Goal: Browse casually: Explore the website without a specific task or goal

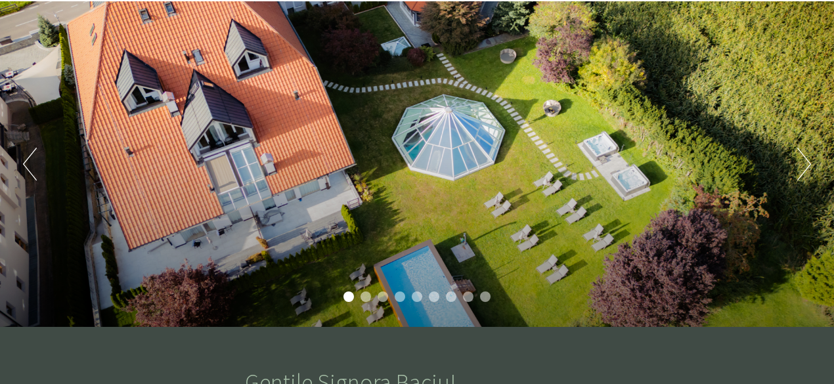
scroll to position [131, 0]
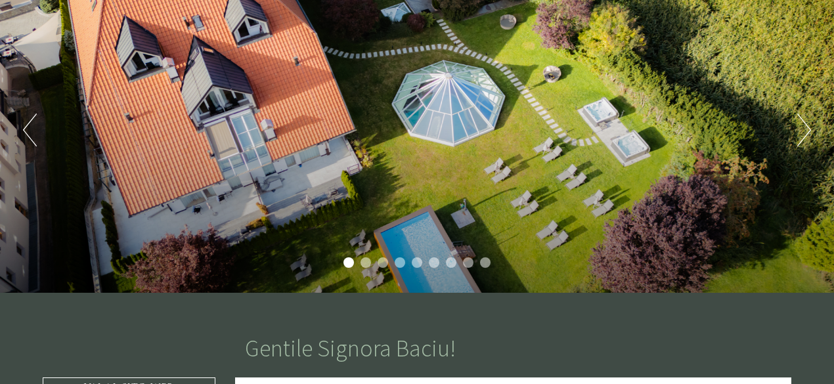
click at [368, 262] on li "2" at bounding box center [365, 262] width 11 height 11
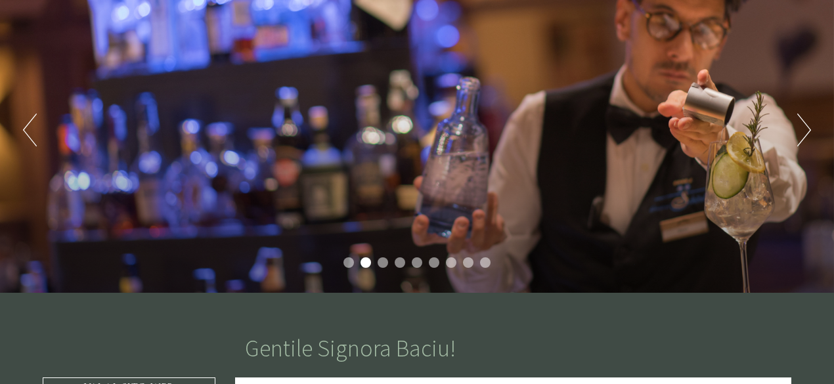
click at [384, 262] on li "3" at bounding box center [382, 262] width 11 height 11
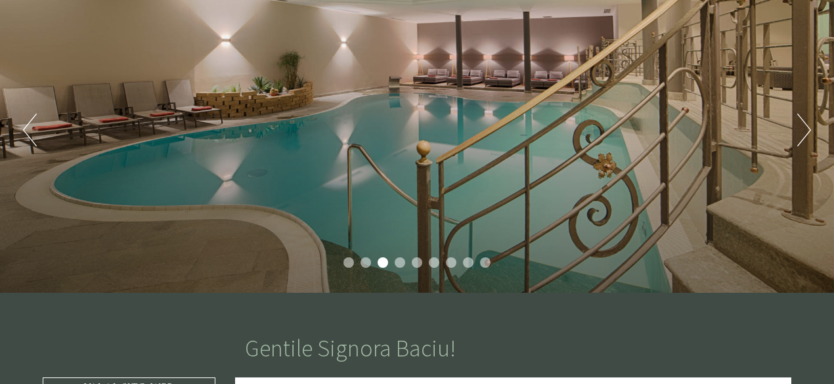
click at [398, 260] on li "4" at bounding box center [399, 262] width 11 height 11
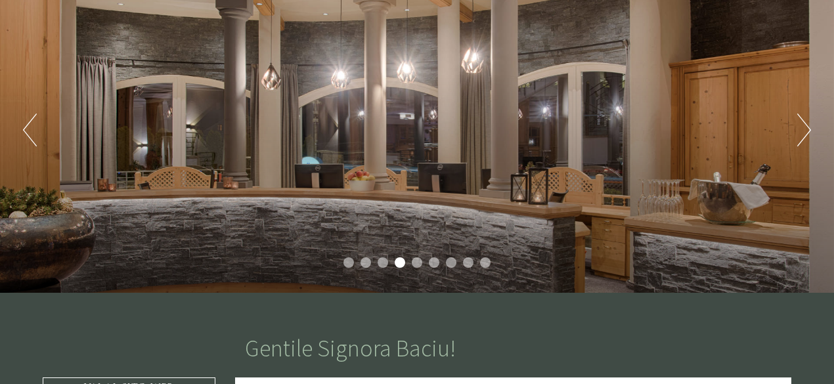
click at [415, 262] on li "5" at bounding box center [417, 262] width 11 height 11
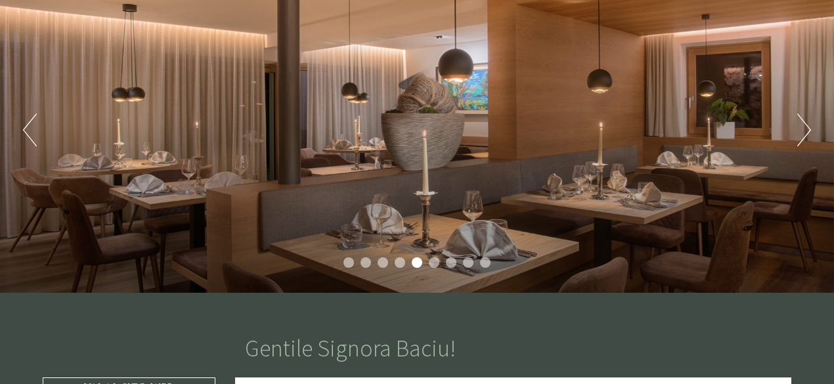
click at [435, 263] on li "6" at bounding box center [434, 262] width 11 height 11
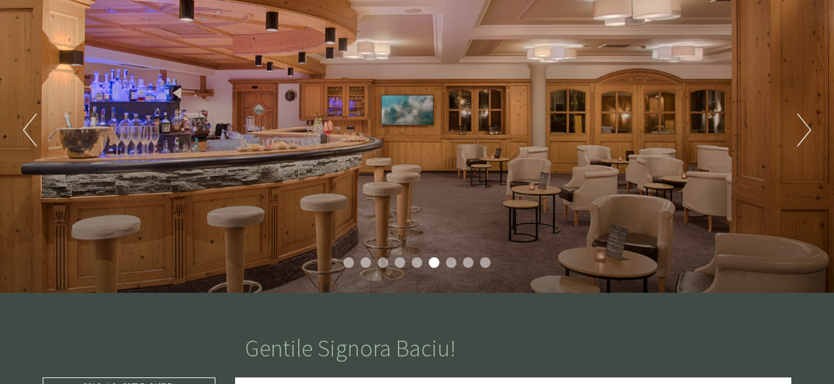
click at [450, 263] on li "7" at bounding box center [451, 262] width 11 height 11
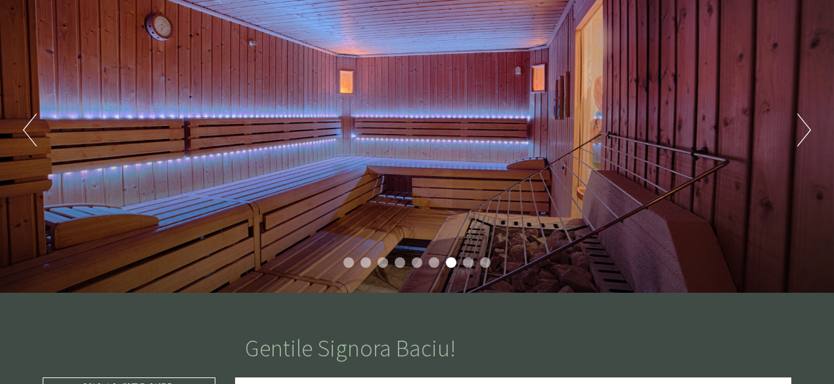
click at [470, 260] on li "8" at bounding box center [468, 262] width 11 height 11
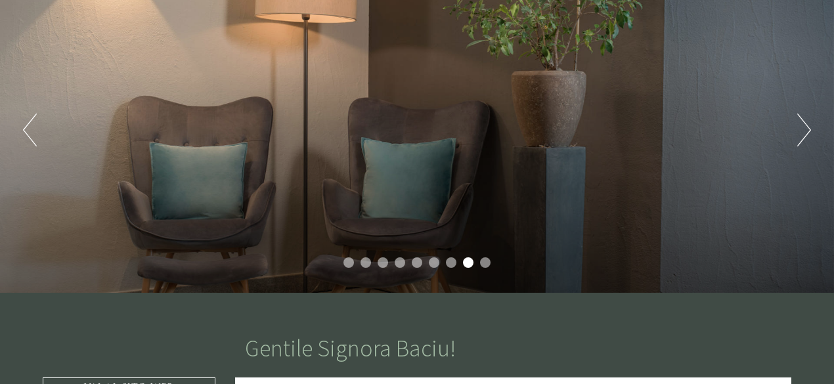
click at [484, 263] on li "9" at bounding box center [485, 262] width 11 height 11
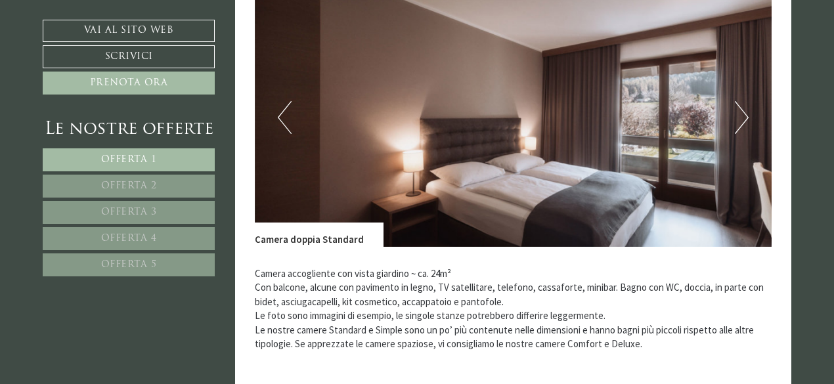
scroll to position [919, 0]
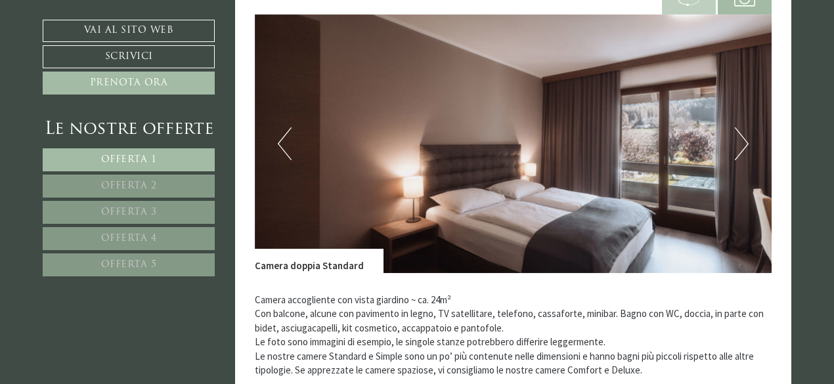
click at [732, 145] on img at bounding box center [513, 143] width 517 height 259
click at [743, 143] on button "Next" at bounding box center [741, 143] width 14 height 33
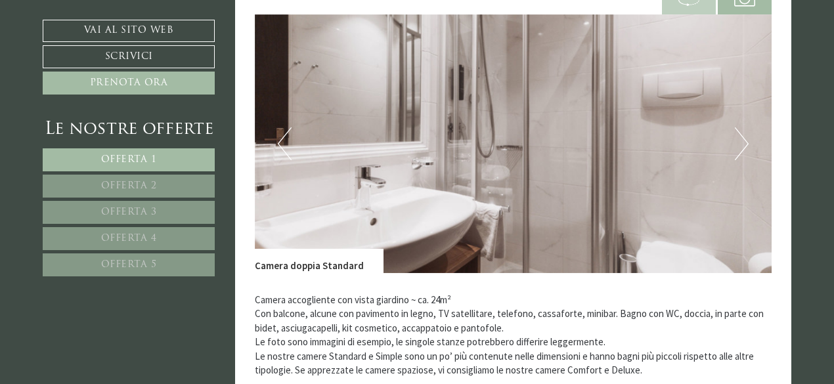
click at [743, 143] on button "Next" at bounding box center [741, 143] width 14 height 33
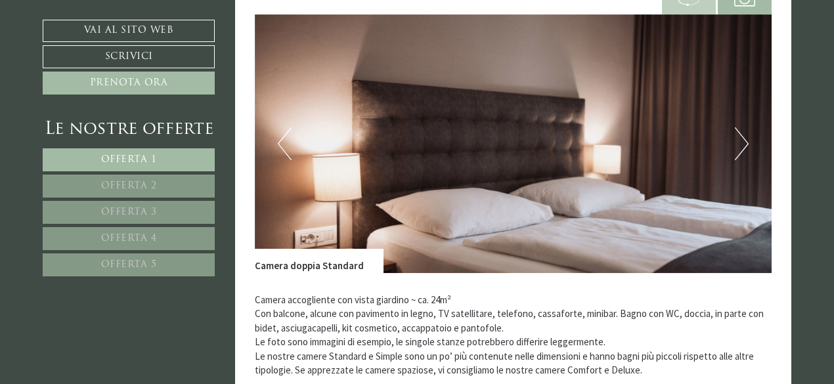
click at [743, 143] on button "Next" at bounding box center [741, 143] width 14 height 33
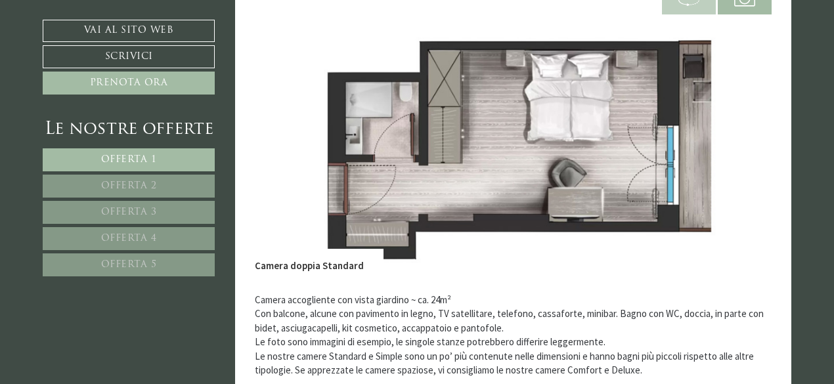
click at [743, 143] on button "Next" at bounding box center [741, 143] width 14 height 33
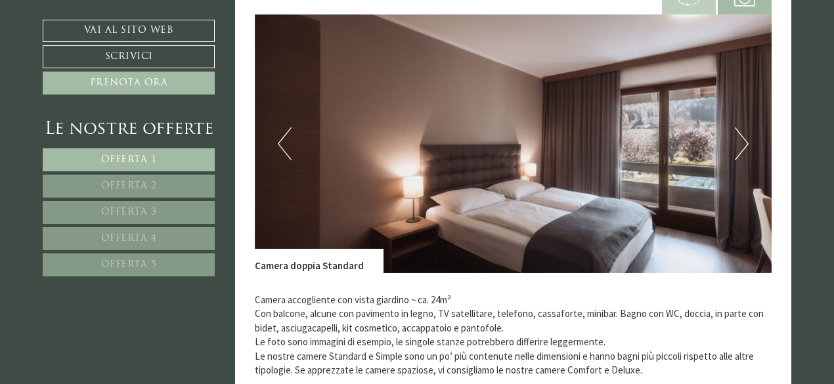
click at [743, 143] on button "Next" at bounding box center [741, 143] width 14 height 33
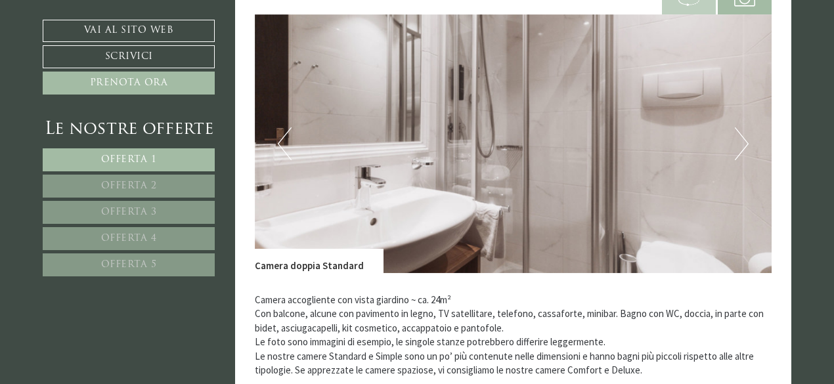
click at [743, 143] on button "Next" at bounding box center [741, 143] width 14 height 33
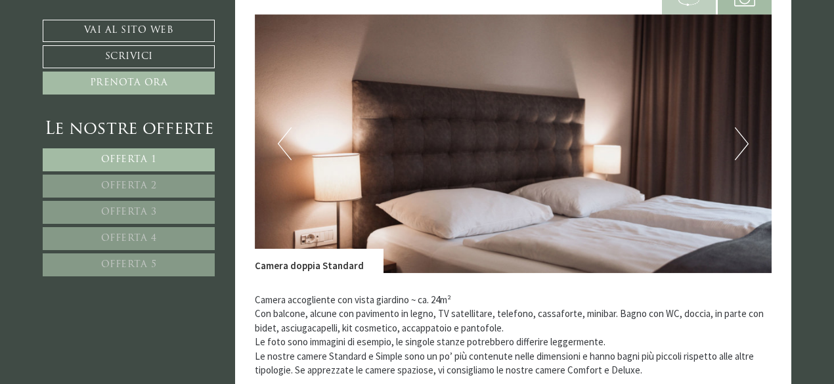
click at [743, 143] on button "Next" at bounding box center [741, 143] width 14 height 33
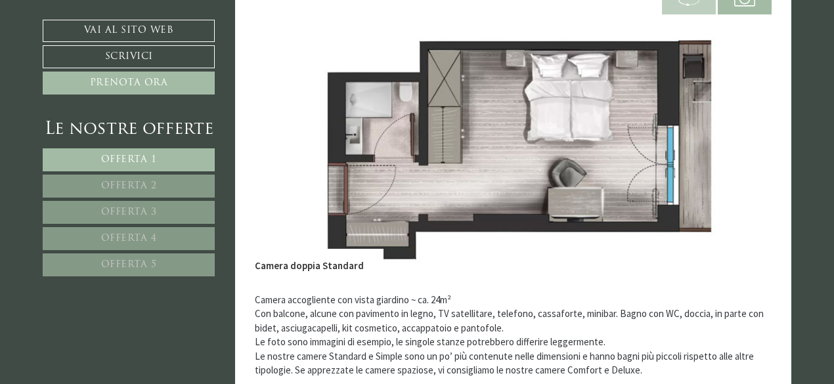
click at [743, 143] on button "Next" at bounding box center [741, 143] width 14 height 33
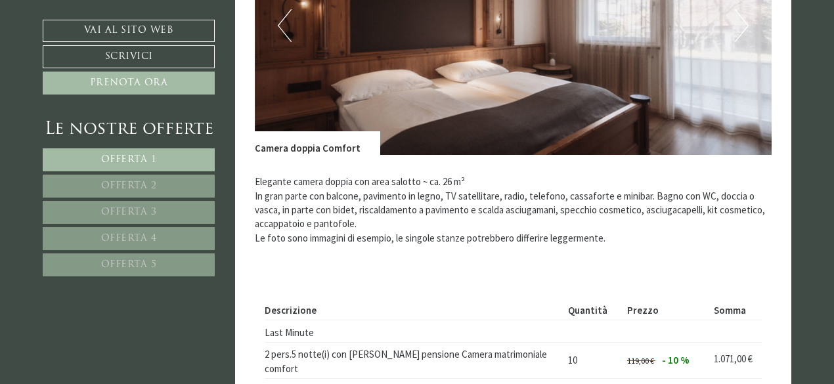
scroll to position [1838, 0]
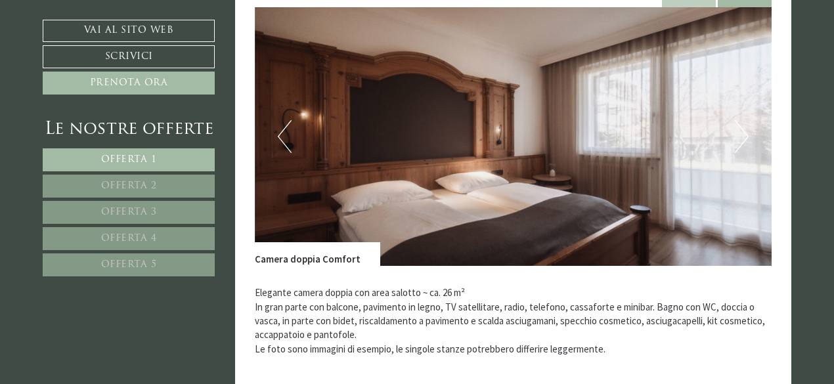
click at [736, 133] on button "Next" at bounding box center [741, 136] width 14 height 33
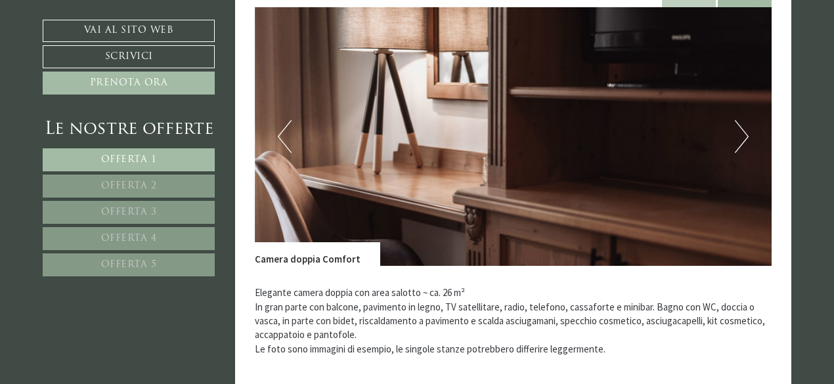
click at [736, 133] on button "Next" at bounding box center [741, 136] width 14 height 33
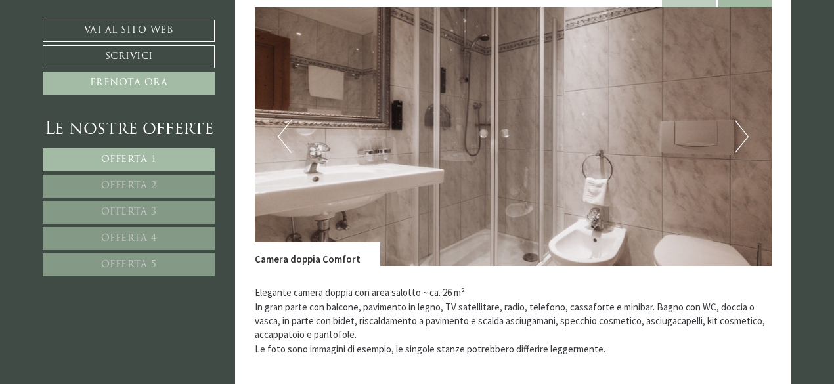
click at [736, 133] on button "Next" at bounding box center [741, 136] width 14 height 33
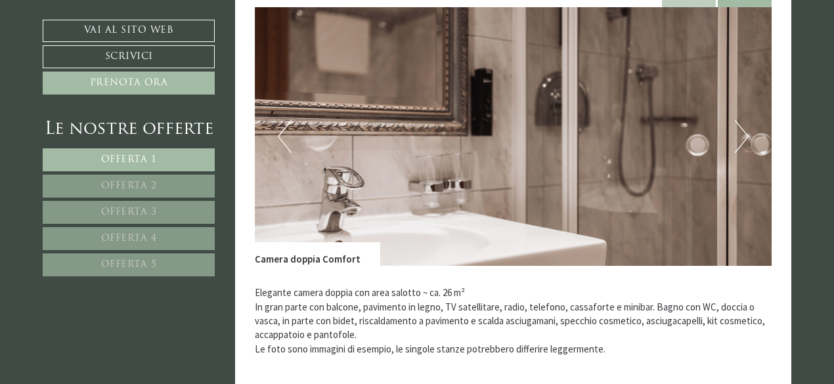
click at [736, 133] on button "Next" at bounding box center [741, 136] width 14 height 33
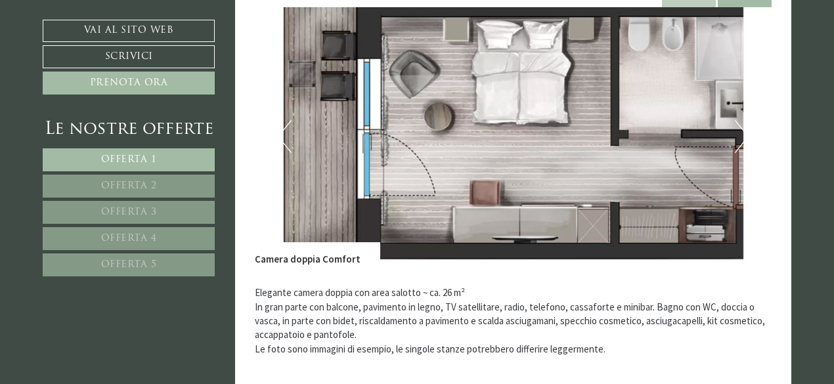
click at [736, 133] on button "Next" at bounding box center [741, 136] width 14 height 33
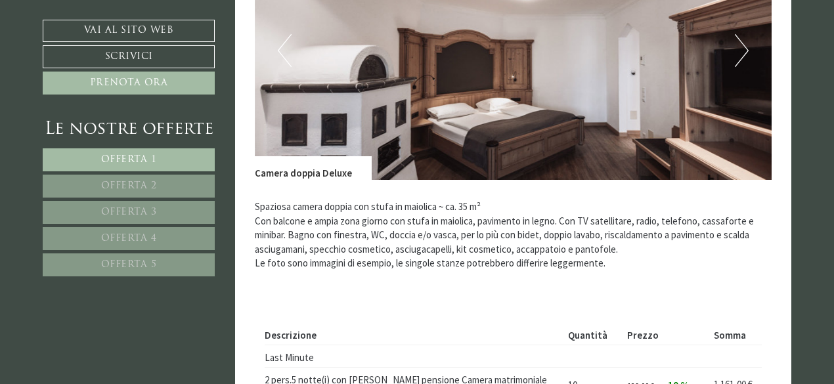
scroll to position [2809, 0]
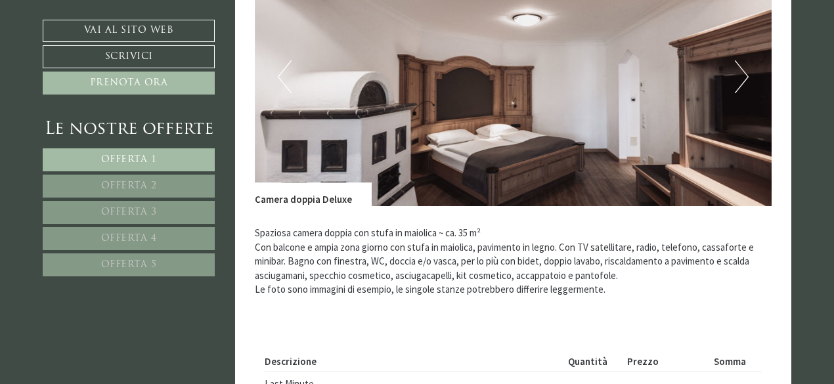
click at [743, 60] on button "Next" at bounding box center [741, 76] width 14 height 33
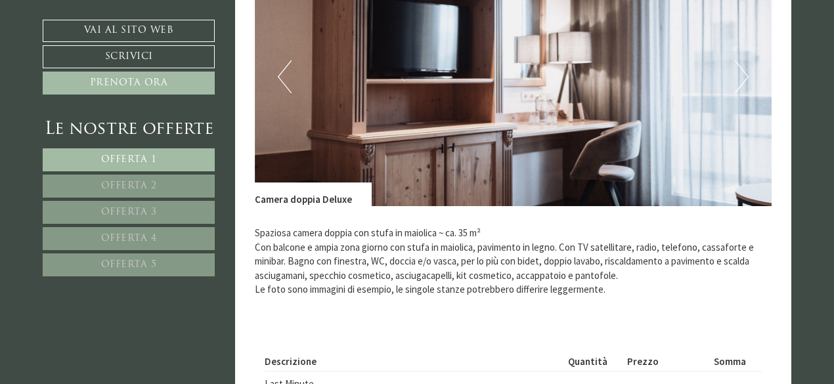
click at [743, 60] on button "Next" at bounding box center [741, 76] width 14 height 33
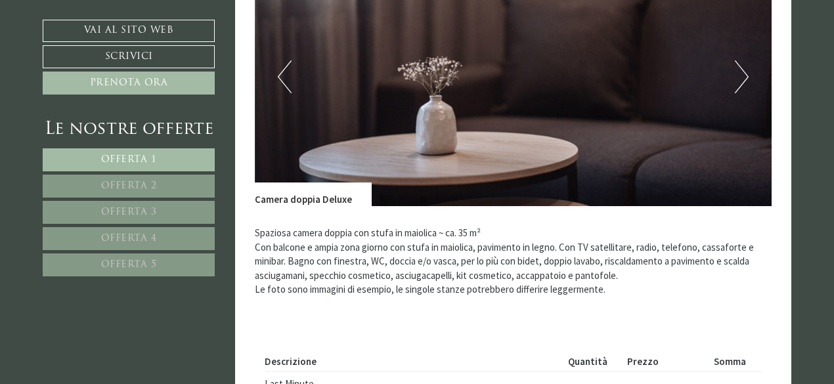
click at [743, 60] on button "Next" at bounding box center [741, 76] width 14 height 33
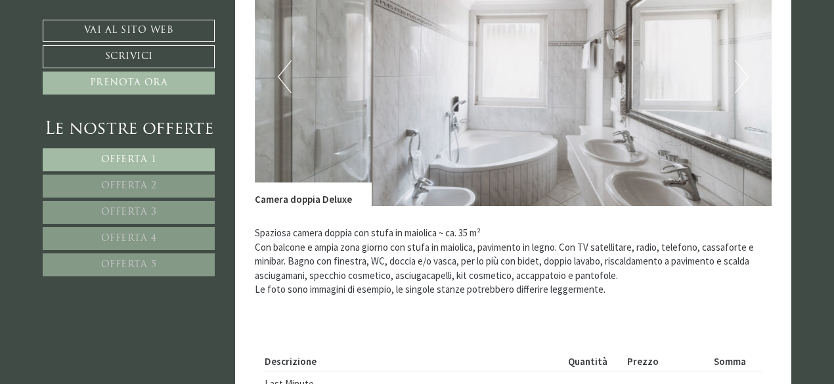
click at [743, 60] on button "Next" at bounding box center [741, 76] width 14 height 33
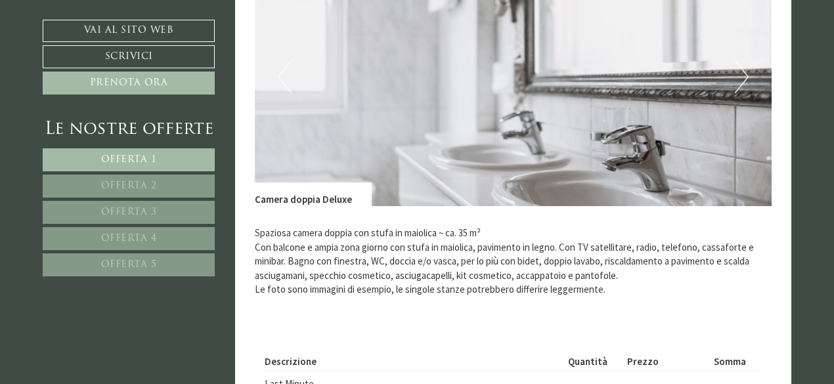
click at [743, 60] on button "Next" at bounding box center [741, 76] width 14 height 33
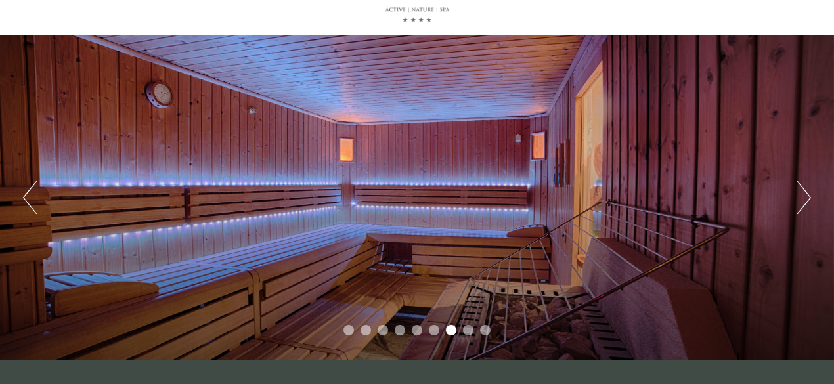
scroll to position [0, 0]
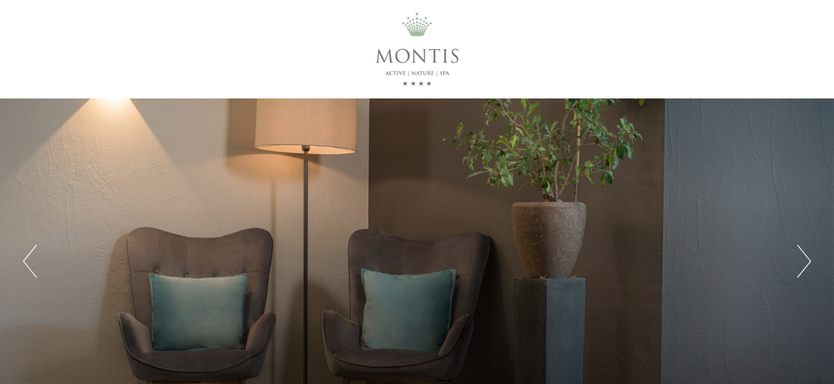
click at [833, 379] on div "Previous Next 1 2 3 4 5 6 7 8 9" at bounding box center [417, 261] width 834 height 326
drag, startPoint x: 833, startPoint y: 379, endPoint x: 839, endPoint y: 324, distance: 55.5
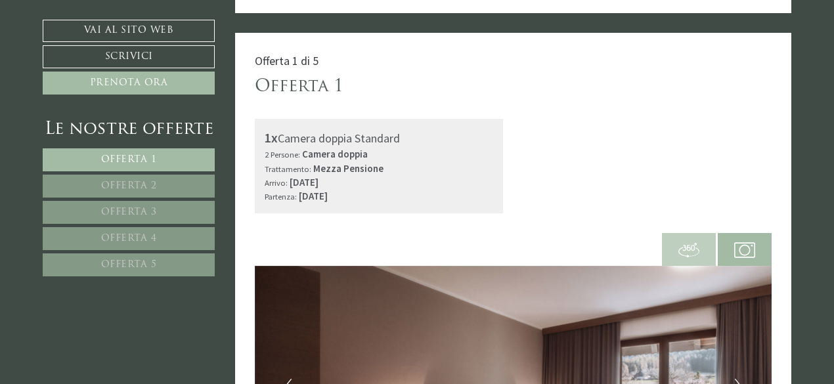
scroll to position [730, 0]
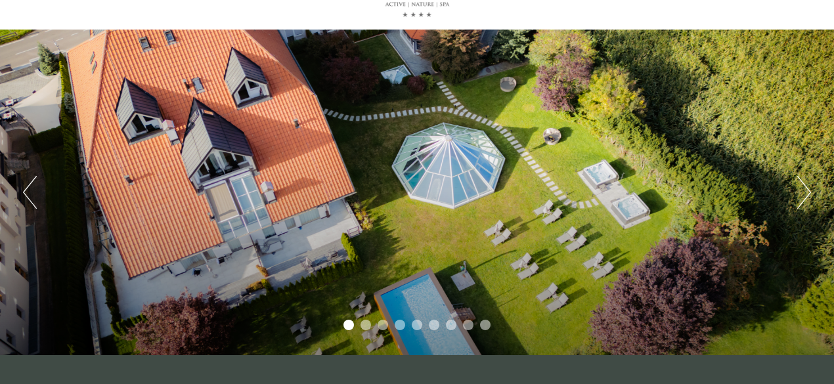
scroll to position [289, 0]
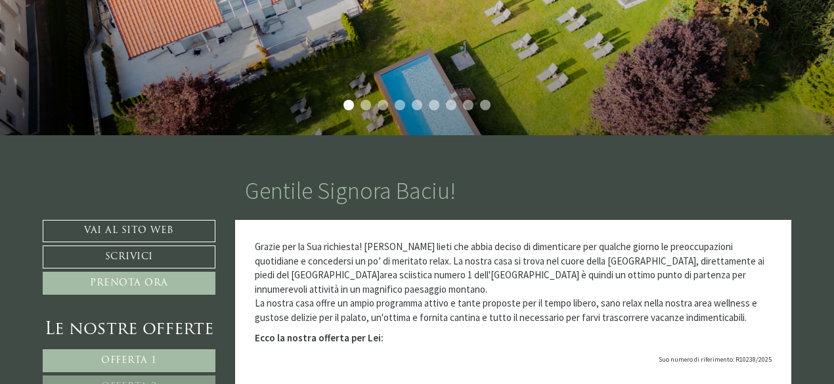
click at [367, 106] on li "2" at bounding box center [365, 105] width 11 height 11
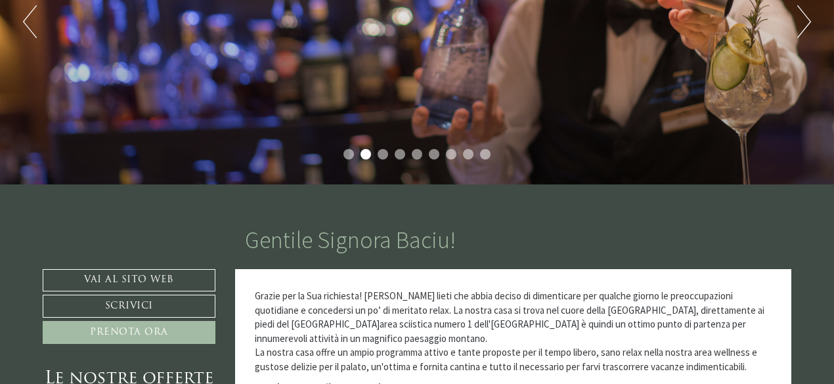
scroll to position [236, 0]
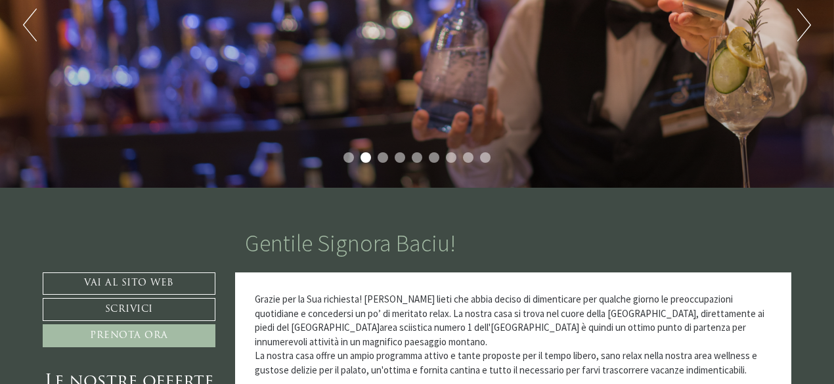
click at [384, 159] on li "3" at bounding box center [382, 157] width 11 height 11
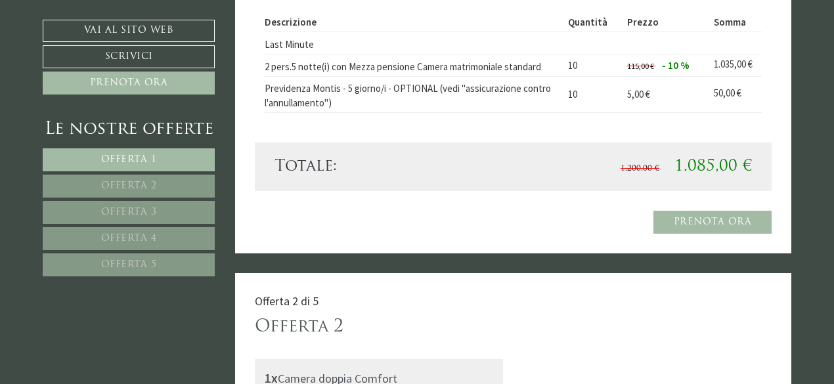
scroll to position [1418, 0]
